Goal: Information Seeking & Learning: Learn about a topic

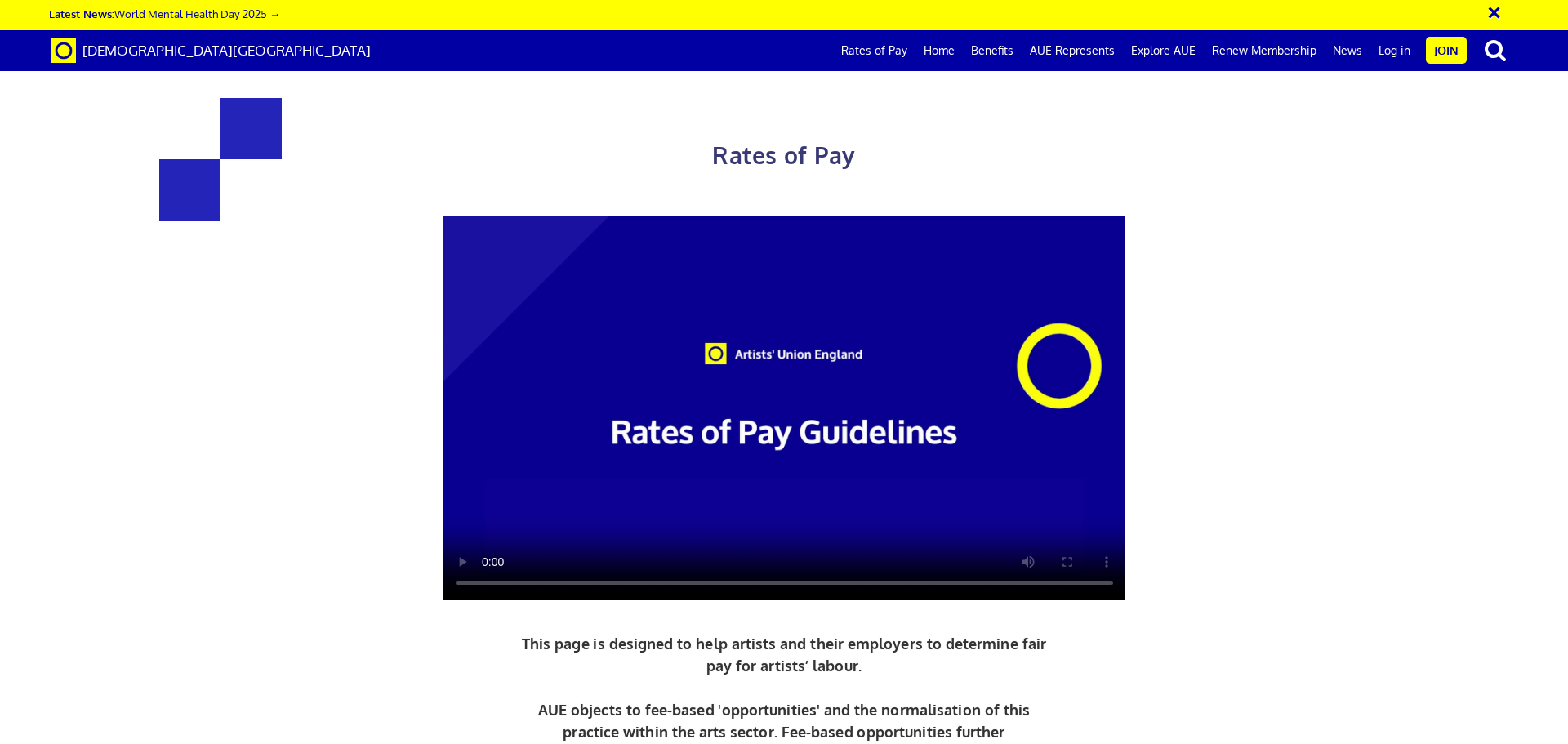
scroll to position [0, 25]
click at [1538, 101] on div "Rates of Pay This page is designed to help artists and their employers to deter…" at bounding box center [784, 470] width 1592 height 907
click at [1550, 57] on div "× Latest News: World Mental Health Day 2025 → Artists' Union England Rates of P…" at bounding box center [784, 35] width 1568 height 71
click at [1495, 8] on button "×" at bounding box center [1504, 10] width 41 height 27
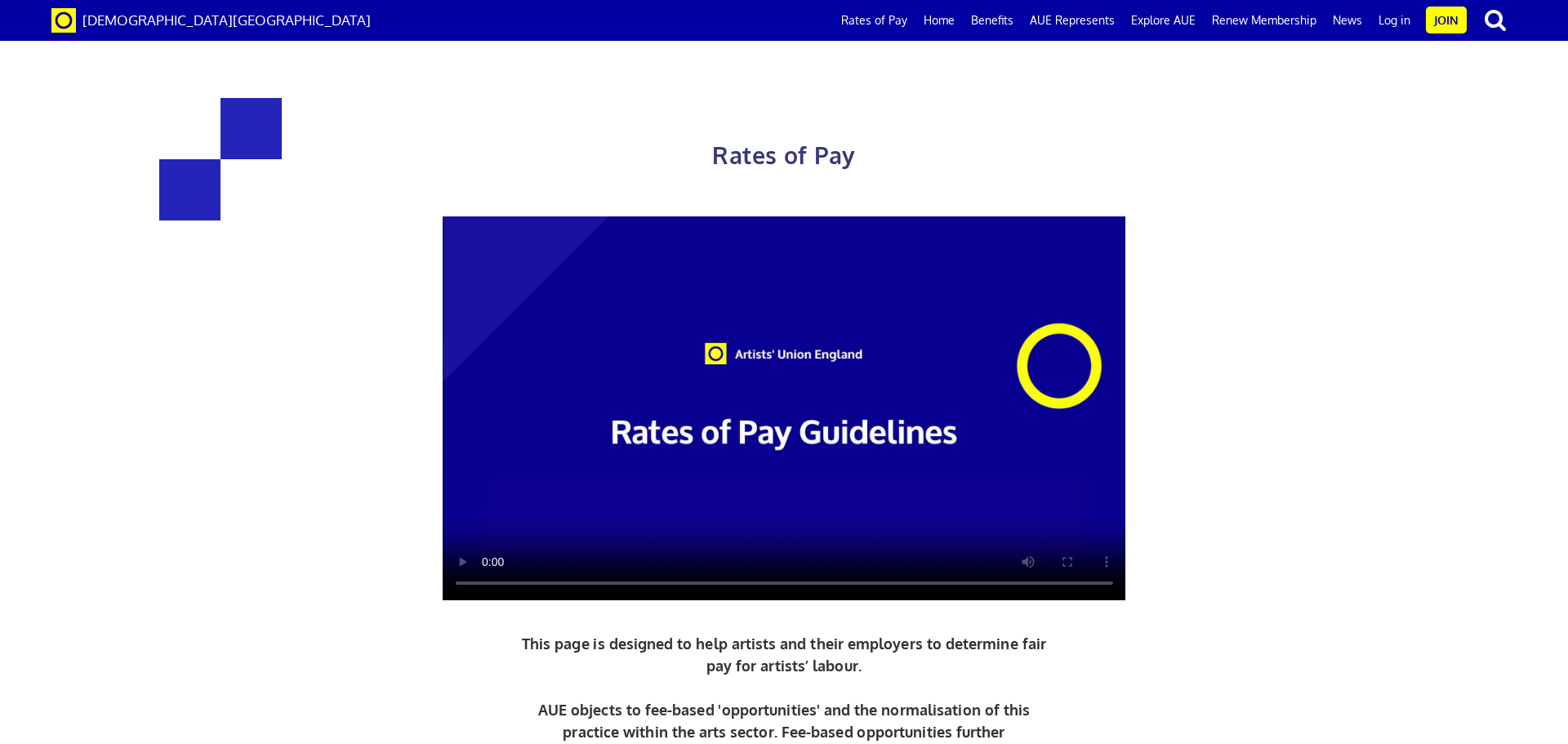
click at [885, 375] on video at bounding box center [784, 409] width 683 height 384
click at [1552, 266] on div "Rates of Pay This page is designed to help artists and their employers to deter…" at bounding box center [784, 470] width 1592 height 907
click at [953, 14] on link "Home" at bounding box center [939, 20] width 47 height 41
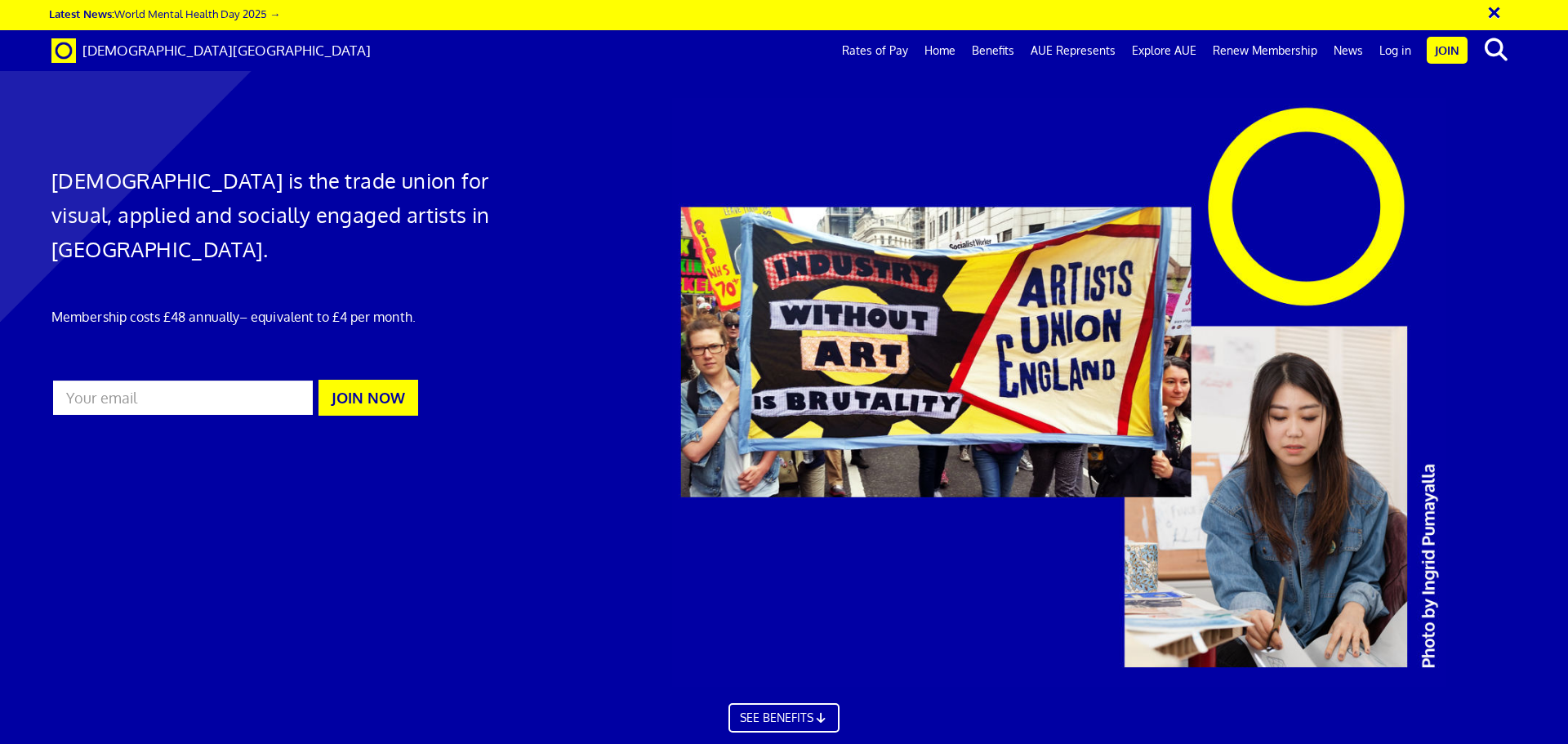
scroll to position [0, 25]
click at [948, 52] on link "Home" at bounding box center [940, 51] width 47 height 41
click at [873, 57] on link "Rates of Pay" at bounding box center [874, 51] width 82 height 41
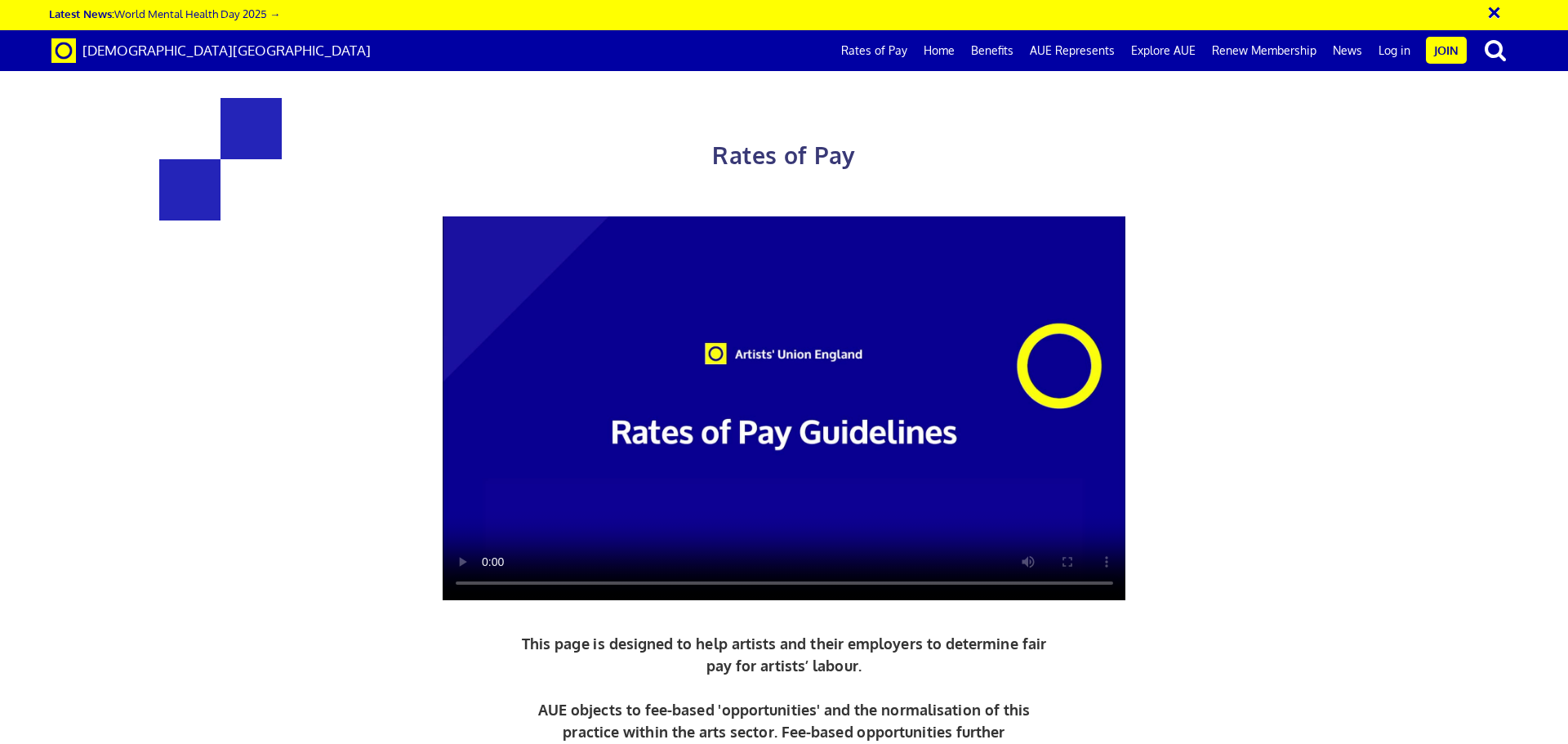
scroll to position [0, 25]
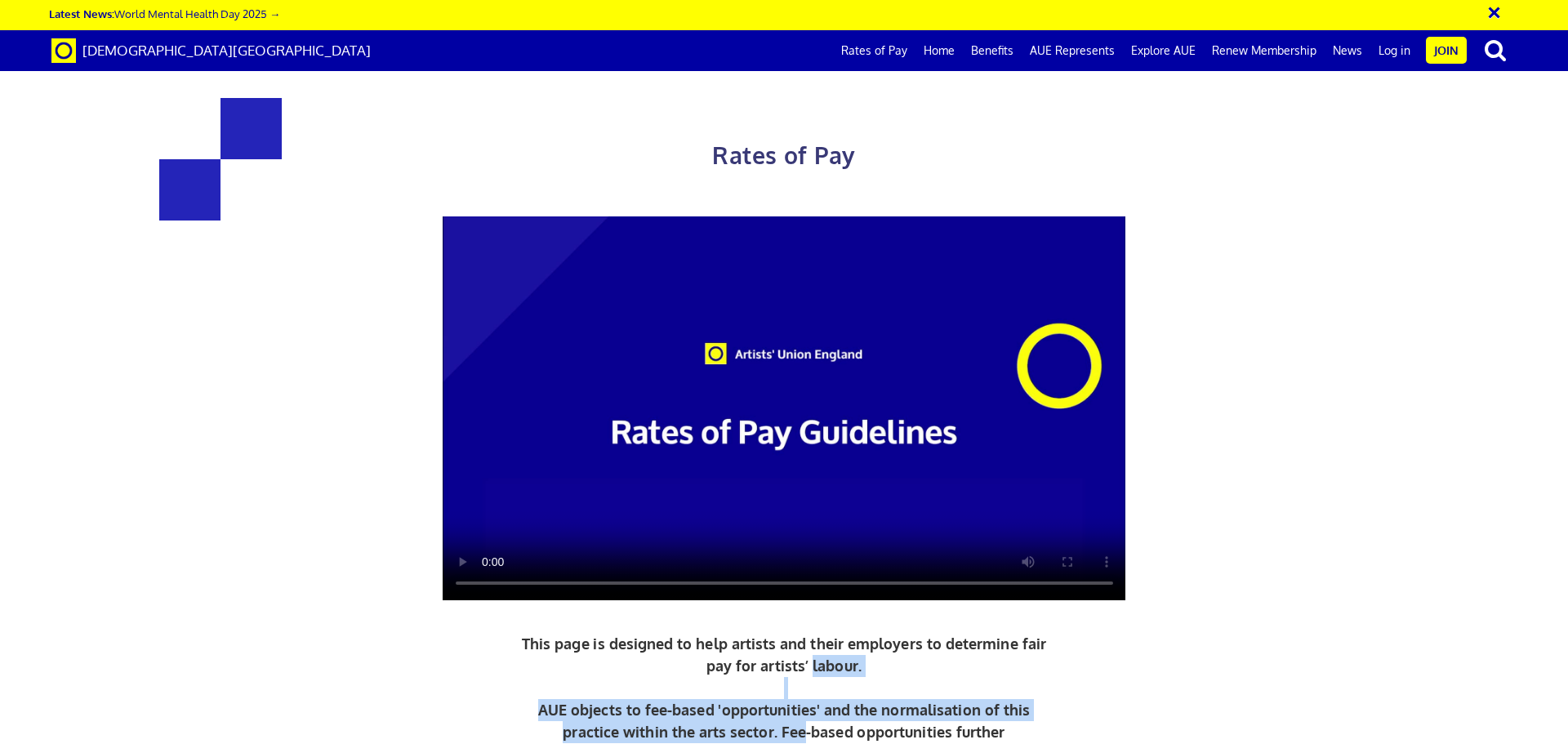
drag, startPoint x: 803, startPoint y: 723, endPoint x: 811, endPoint y: 664, distance: 59.5
click at [811, 664] on p "This page is designed to help artists and their employers to determine fair pay…" at bounding box center [784, 698] width 533 height 132
click at [930, 690] on p "This page is designed to help artists and their employers to determine fair pay…" at bounding box center [784, 698] width 533 height 132
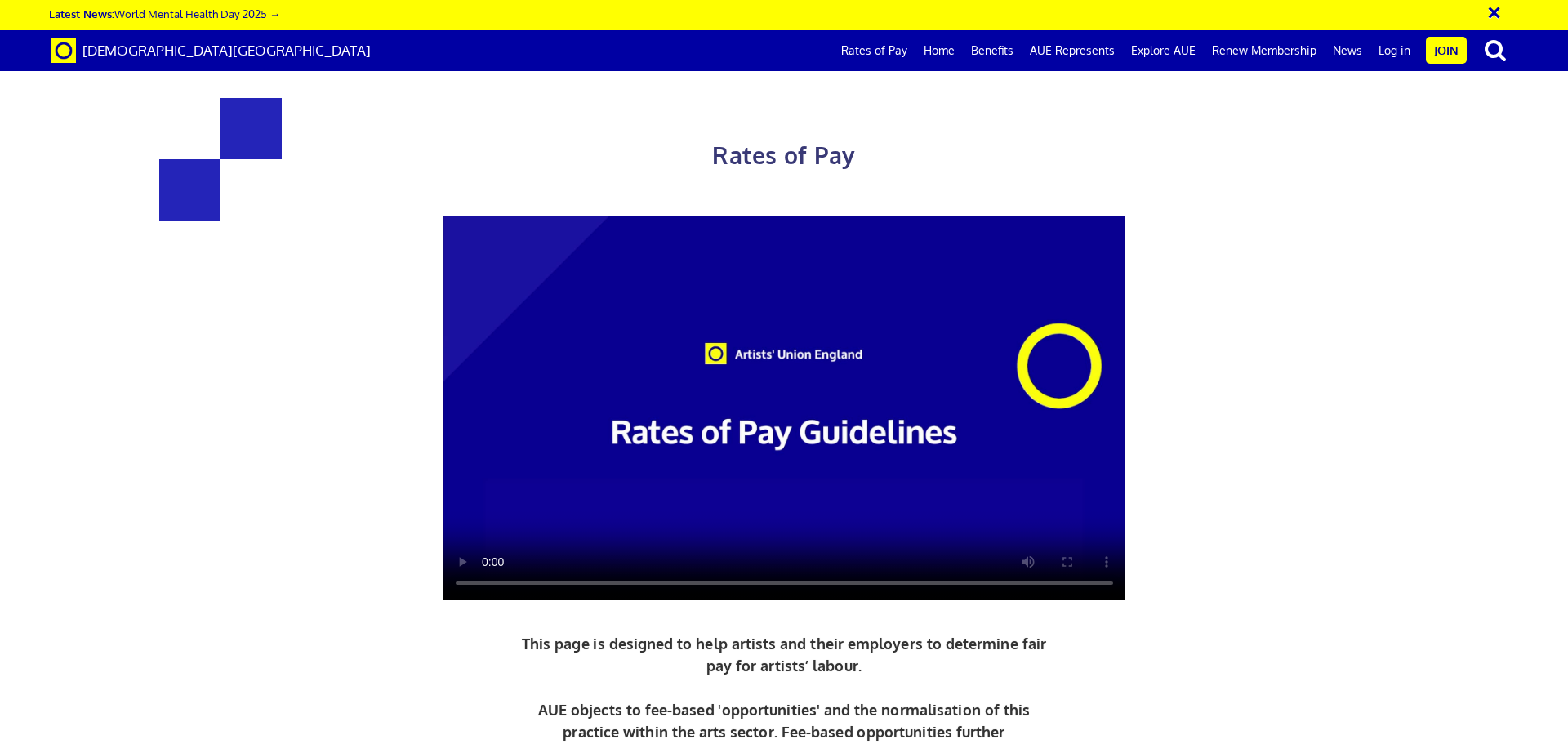
scroll to position [620, 0]
click at [859, 632] on p "This page is designed to help artists and their employers to determine fair pay…" at bounding box center [784, 698] width 533 height 132
